Goal: Find specific page/section: Find specific page/section

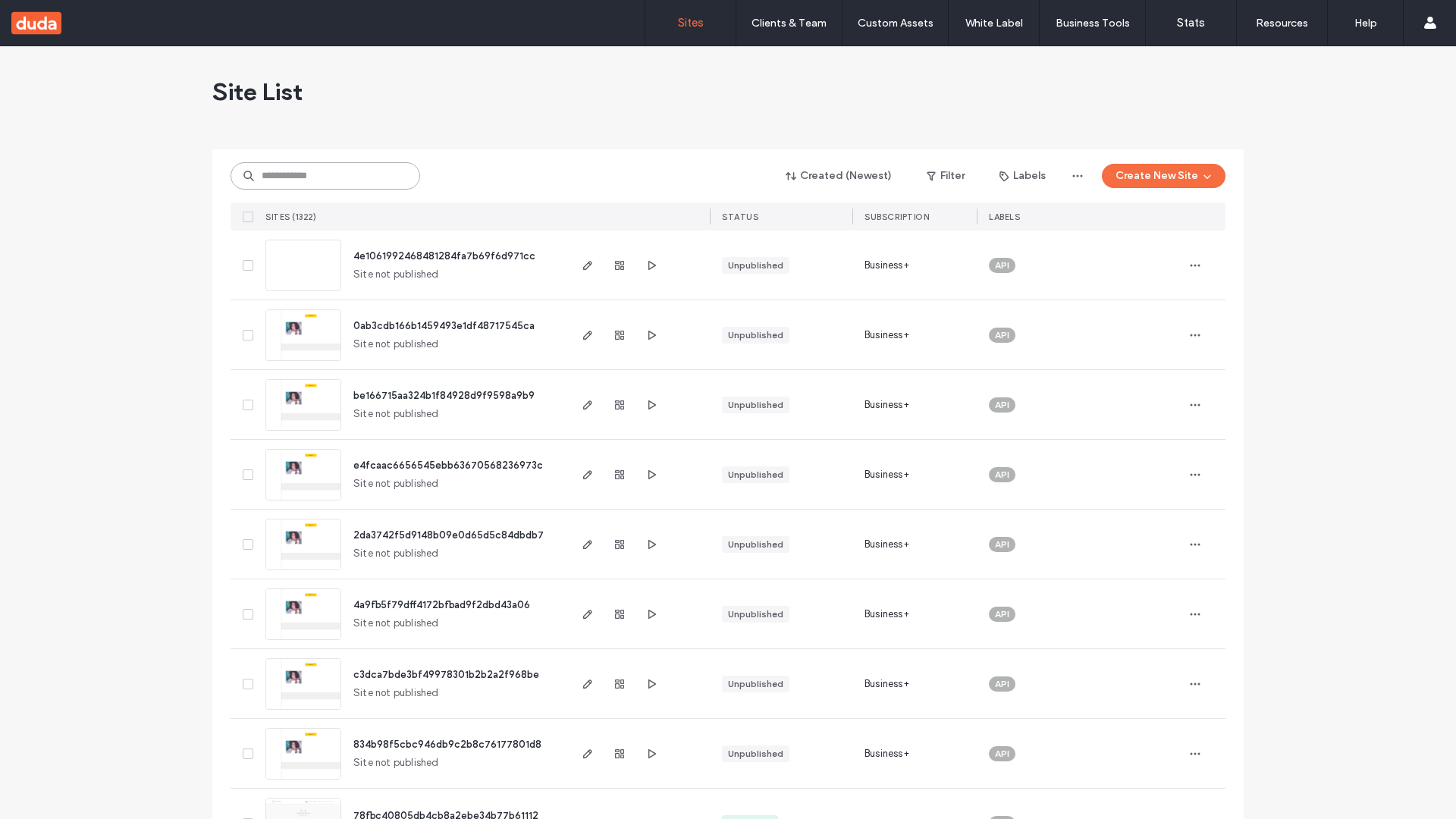
click at [325, 176] on input at bounding box center [325, 176] width 190 height 28
type input "**********"
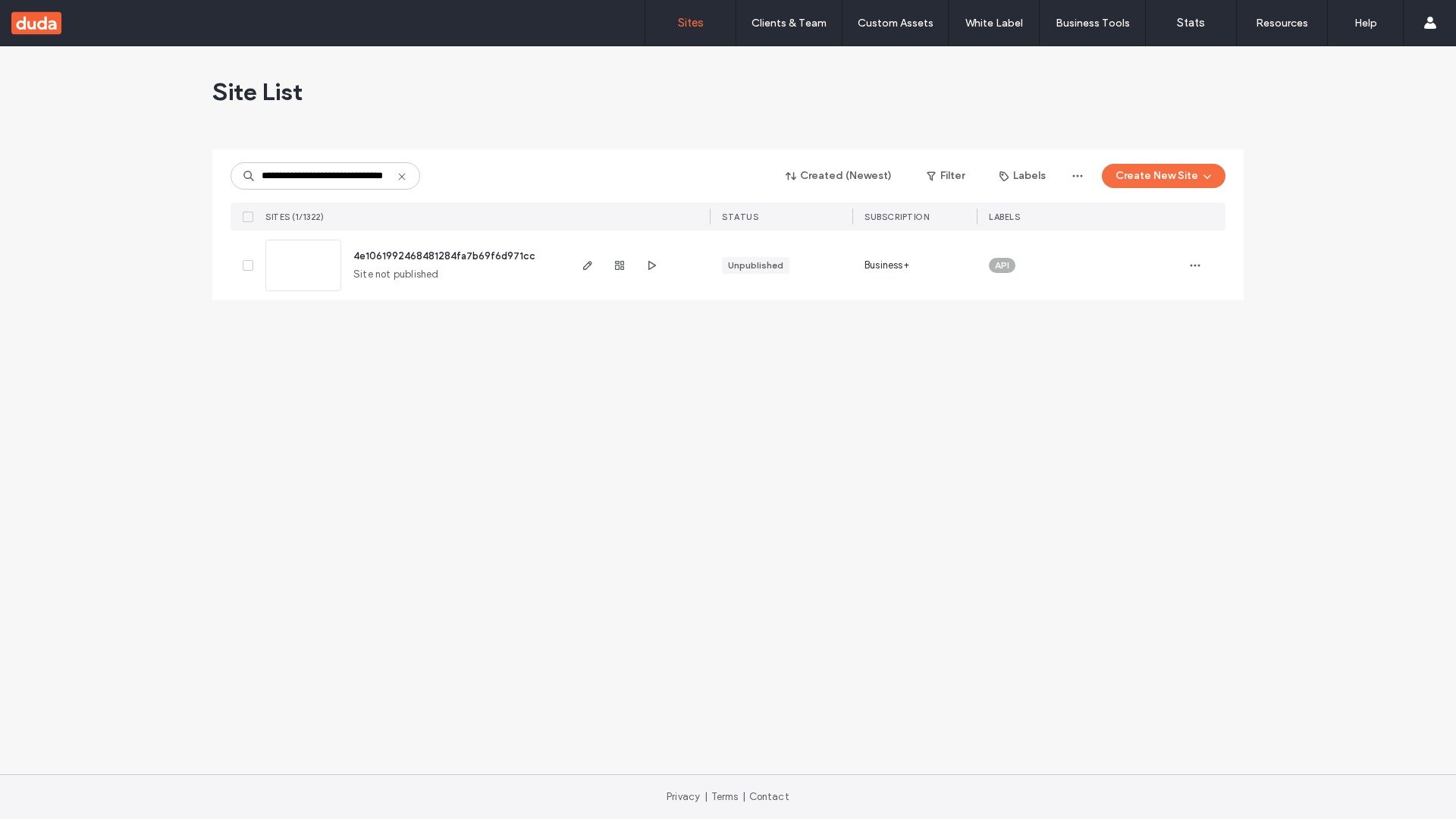
click at [446, 255] on span "4e1061992468481284fa7b69f6d971cc" at bounding box center [443, 256] width 182 height 11
